Goal: Find specific fact: Find contact information

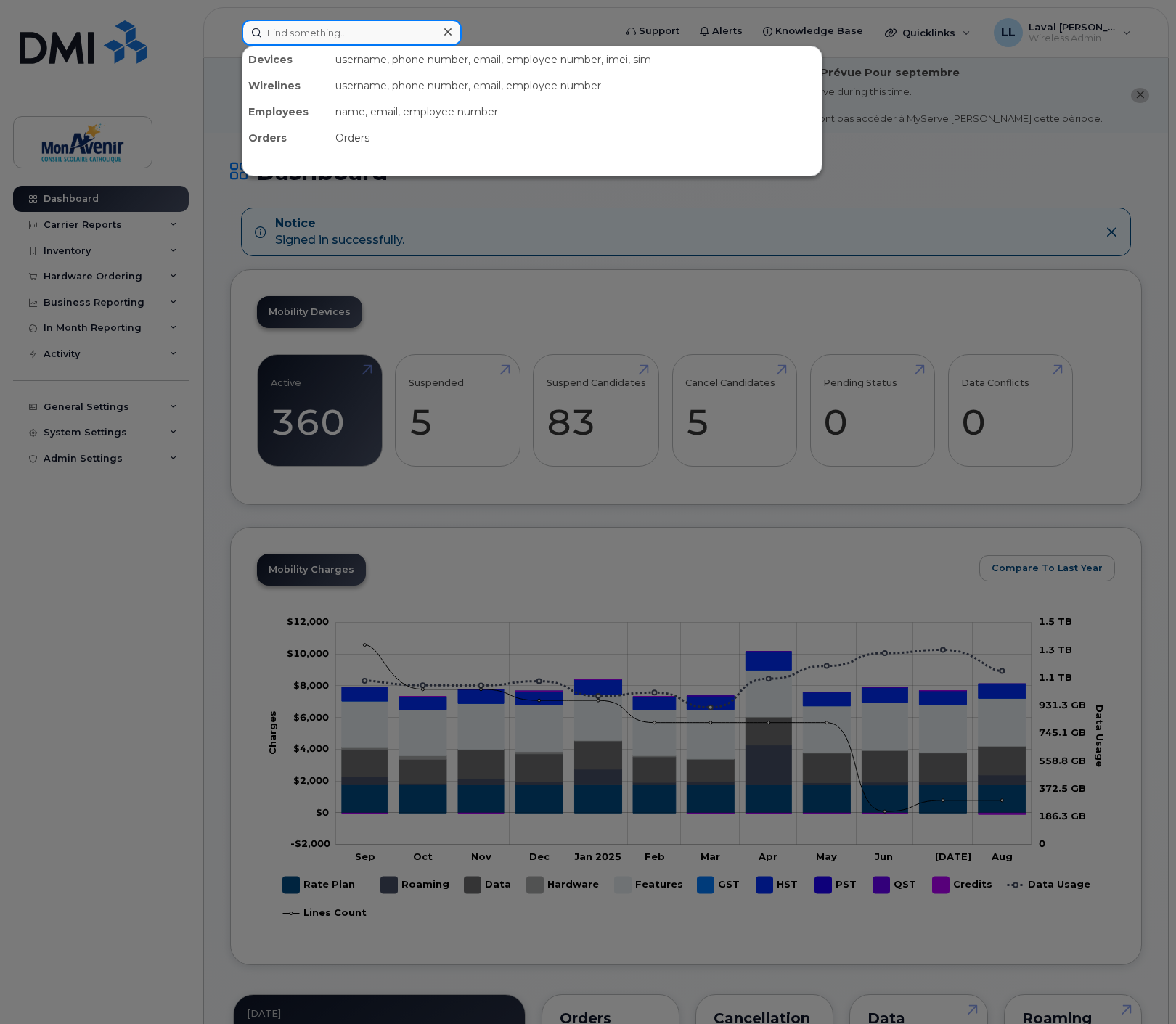
click at [346, 38] on input at bounding box center [351, 32] width 220 height 26
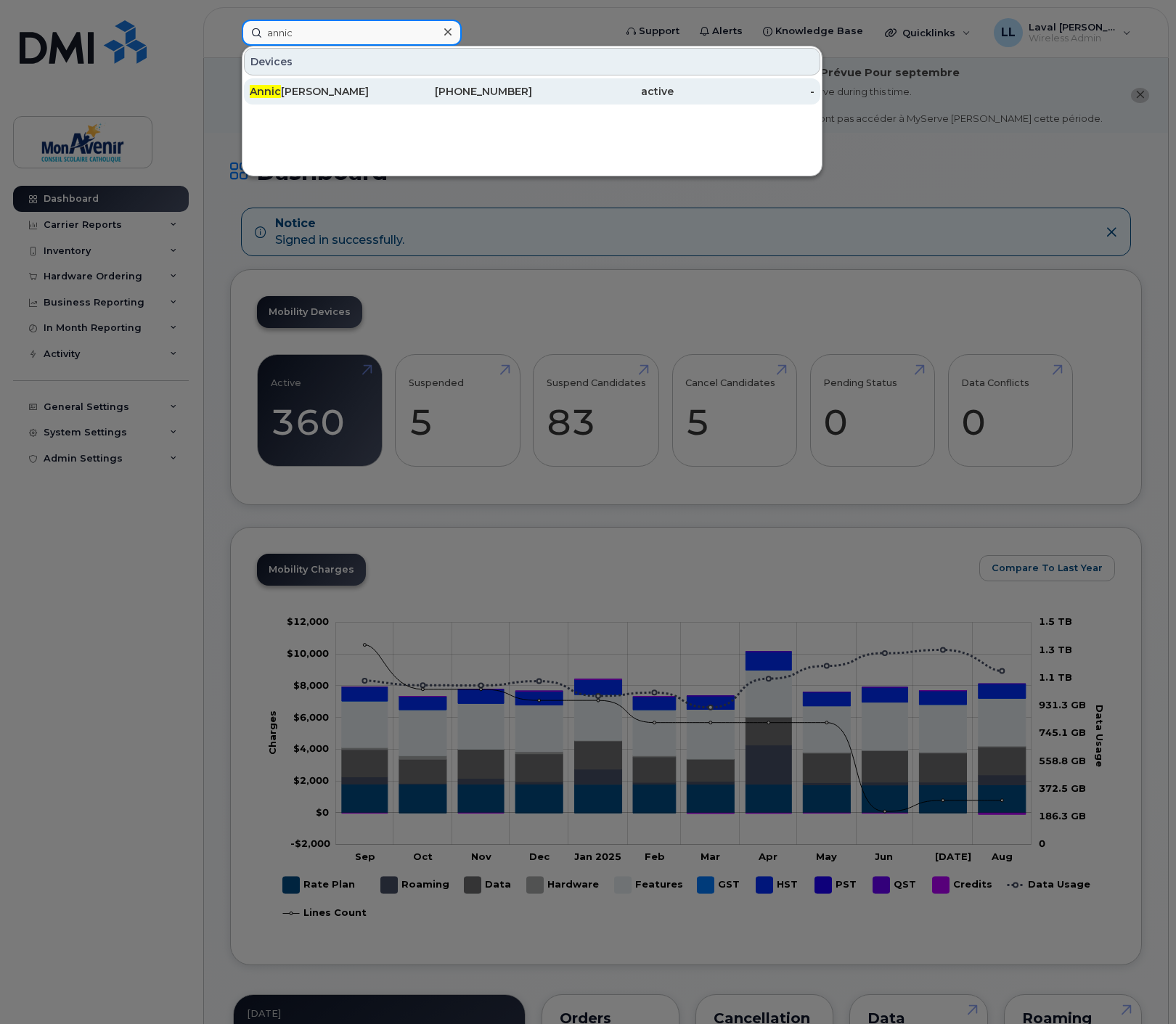
type input "annic"
click at [366, 92] on div "[PERSON_NAME]" at bounding box center [321, 91] width 141 height 14
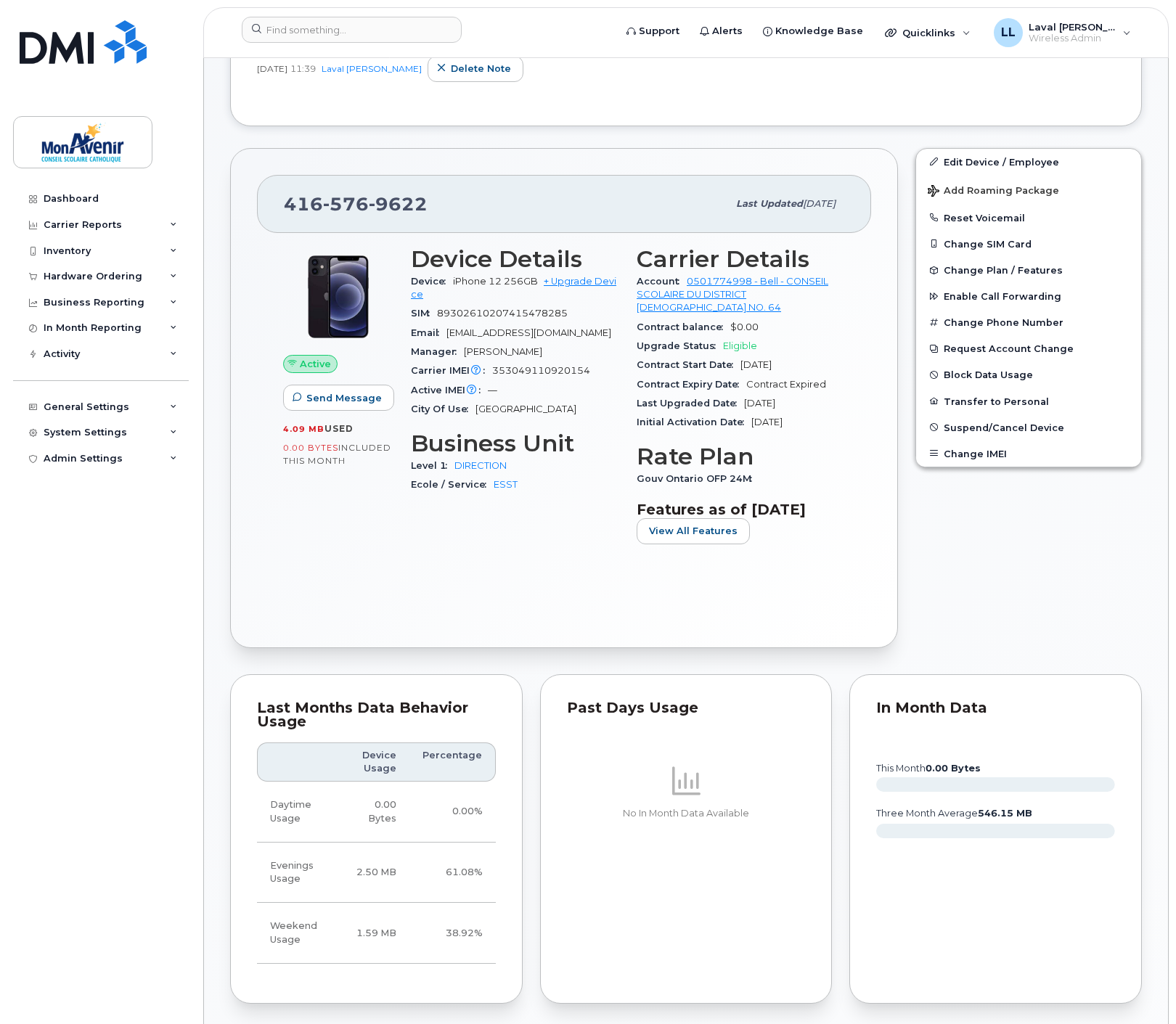
scroll to position [484, 0]
